Goal: Transaction & Acquisition: Book appointment/travel/reservation

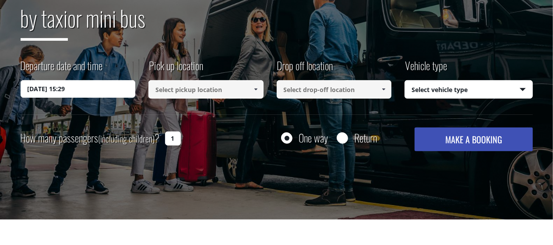
scroll to position [131, 0]
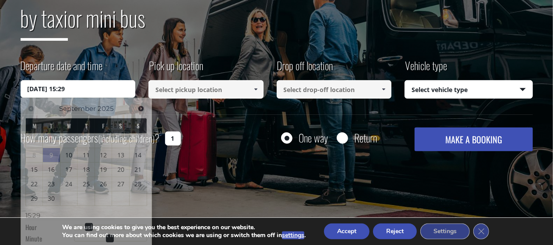
click at [72, 89] on input "[DATE] 15:29" at bounding box center [78, 89] width 115 height 18
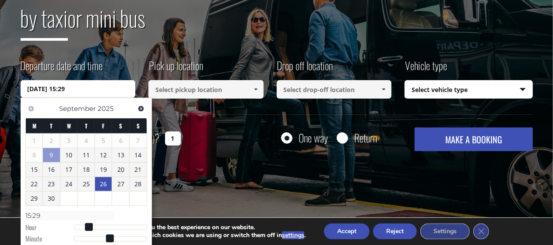
click at [104, 185] on link "26" at bounding box center [103, 184] width 17 height 14
type input "26/09/2025 02:00"
type input "02:00"
click at [81, 226] on div at bounding box center [110, 228] width 73 height 5
click at [81, 226] on span at bounding box center [81, 228] width 8 height 8
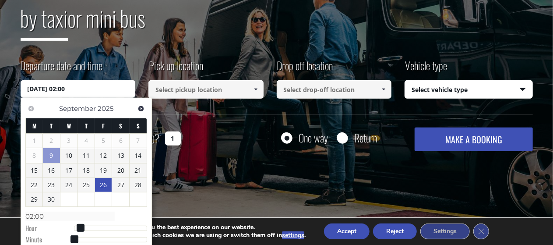
type input "26/09/2025 04:00"
type input "04:00"
click at [88, 227] on div at bounding box center [110, 228] width 73 height 5
type input "26/09/2025 08:00"
type input "08:00"
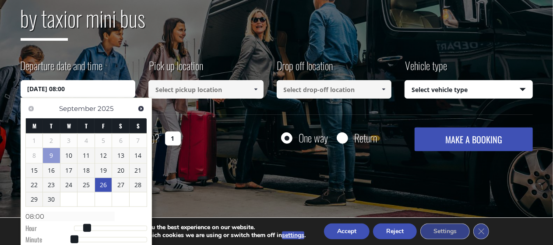
click at [99, 226] on div at bounding box center [110, 228] width 73 height 5
type input "26/09/2025 13:00"
type input "13:00"
click at [116, 226] on div at bounding box center [110, 228] width 73 height 5
type input "26/09/2025 10:00"
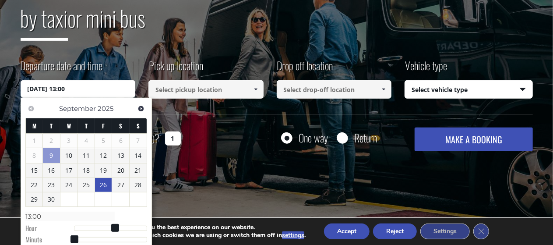
type input "10:00"
click at [104, 226] on div at bounding box center [110, 228] width 73 height 5
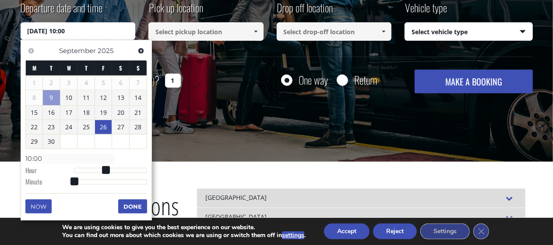
scroll to position [218, 0]
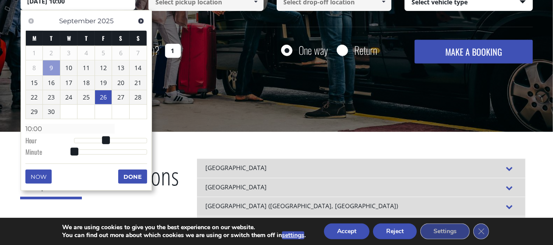
click at [131, 172] on button "Done" at bounding box center [132, 176] width 29 height 14
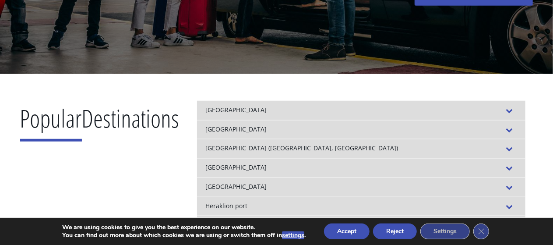
click at [262, 195] on div "Heraklion city" at bounding box center [361, 186] width 328 height 19
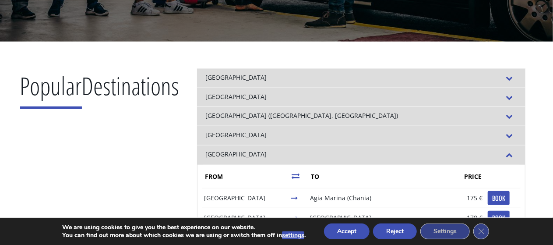
scroll to position [306, 0]
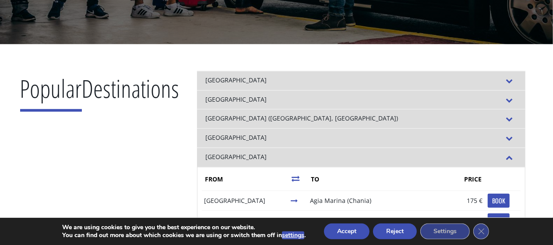
click at [253, 138] on div "[GEOGRAPHIC_DATA]" at bounding box center [361, 137] width 328 height 19
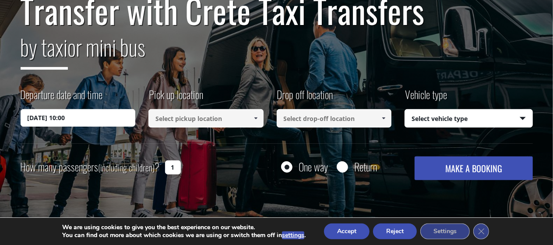
scroll to position [88, 0]
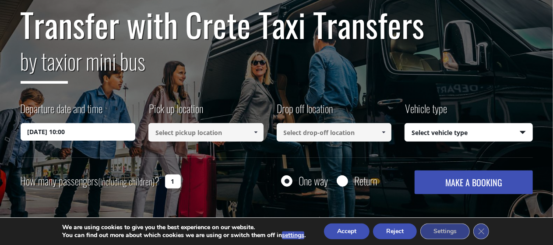
click at [248, 129] on input at bounding box center [205, 132] width 115 height 18
click at [254, 131] on span at bounding box center [255, 132] width 7 height 7
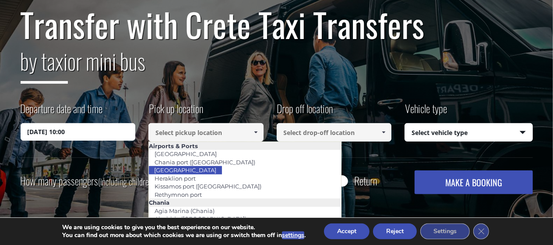
click at [196, 168] on link "[GEOGRAPHIC_DATA]" at bounding box center [185, 170] width 74 height 12
type input "[GEOGRAPHIC_DATA]"
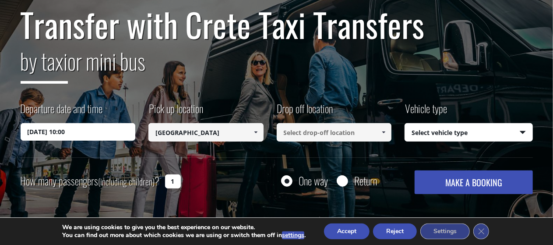
click at [343, 134] on input at bounding box center [334, 132] width 115 height 18
click at [377, 134] on link at bounding box center [384, 132] width 14 height 18
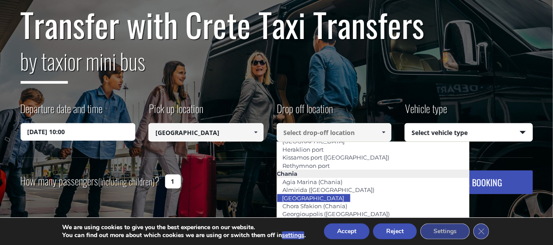
scroll to position [43, 0]
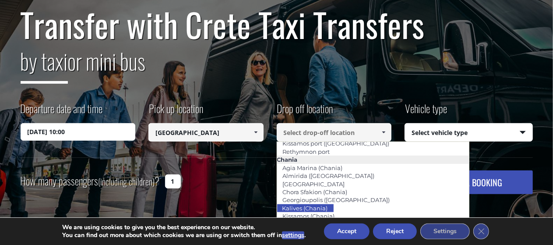
click at [316, 205] on link "Kalives (Chania)" at bounding box center [305, 208] width 57 height 12
type input "Kalives (Chania)"
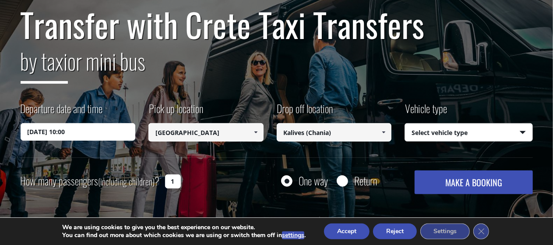
click at [471, 132] on select "Select vehicle type Taxi (4 passengers) Mercedes E Class Mini Van (7 passengers…" at bounding box center [468, 133] width 127 height 18
select select "540"
click at [405, 124] on select "Select vehicle type Taxi (4 passengers) Mercedes E Class Mini Van (7 passengers…" at bounding box center [468, 133] width 127 height 18
click at [342, 182] on input "Return" at bounding box center [342, 181] width 11 height 11
radio input "true"
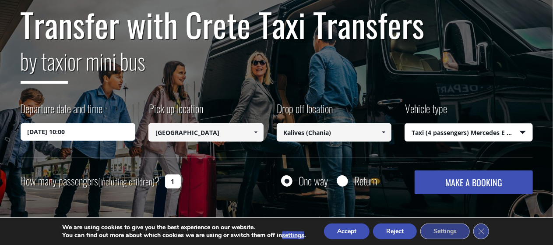
type input "Kalives (Chania)"
type input "[GEOGRAPHIC_DATA]"
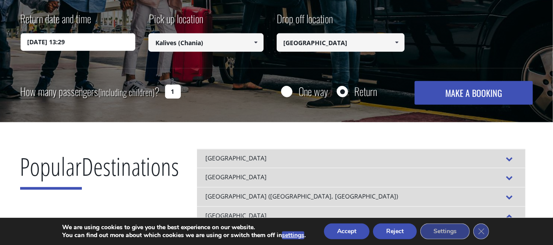
scroll to position [262, 0]
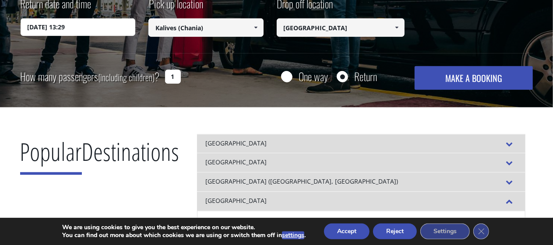
click at [169, 80] on input "1" at bounding box center [173, 77] width 16 height 14
click at [171, 76] on input "21" at bounding box center [173, 77] width 16 height 14
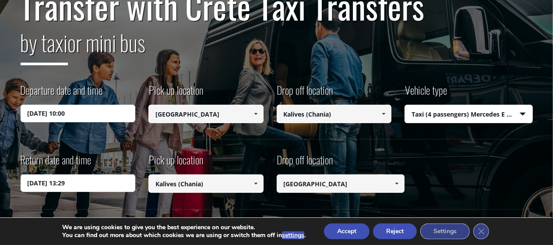
scroll to position [174, 0]
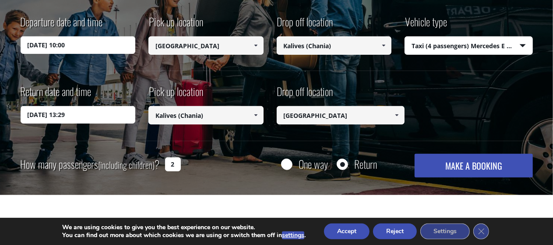
drag, startPoint x: 173, startPoint y: 165, endPoint x: 169, endPoint y: 165, distance: 4.8
click at [169, 165] on input "2" at bounding box center [173, 164] width 16 height 14
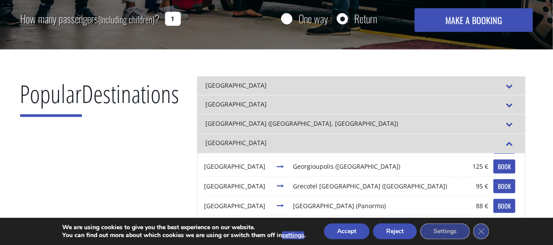
scroll to position [350, 0]
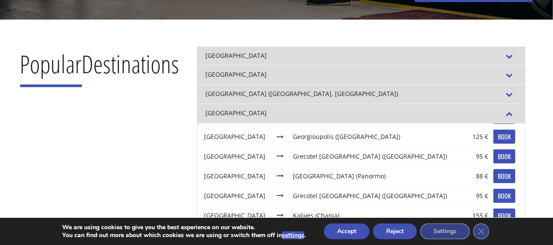
click at [152, 176] on div "Popular Destinations" at bounding box center [99, 219] width 159 height 347
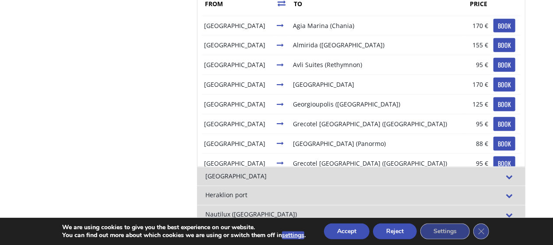
scroll to position [262, 0]
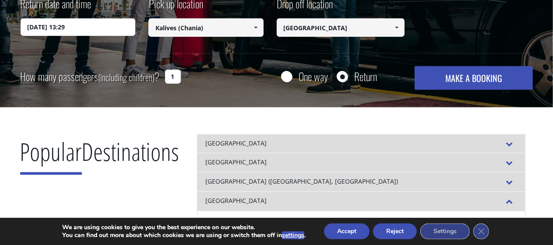
drag, startPoint x: 179, startPoint y: 74, endPoint x: 172, endPoint y: 74, distance: 7.0
click at [171, 74] on input "1" at bounding box center [173, 77] width 16 height 14
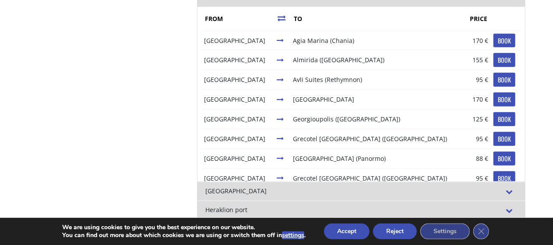
scroll to position [568, 0]
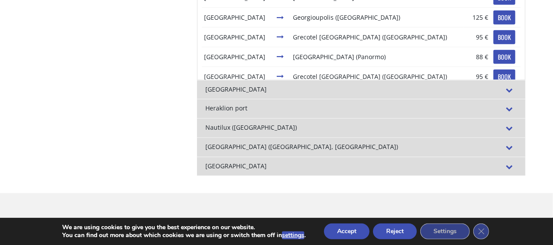
type input "2"
click at [347, 122] on div "Nautilux (Rethymnon city)" at bounding box center [361, 127] width 328 height 19
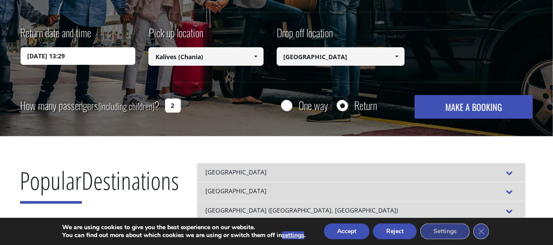
scroll to position [218, 0]
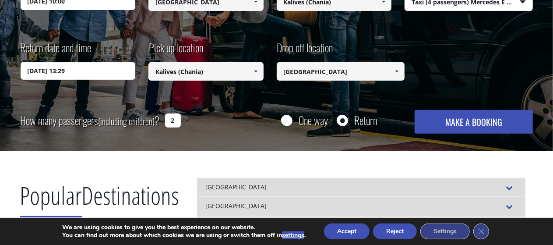
click at [478, 121] on button "MAKE A BOOKING" at bounding box center [474, 122] width 118 height 24
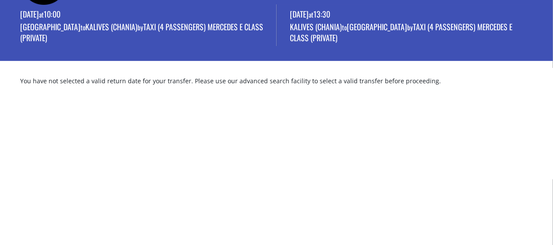
scroll to position [44, 0]
